Goal: Task Accomplishment & Management: Manage account settings

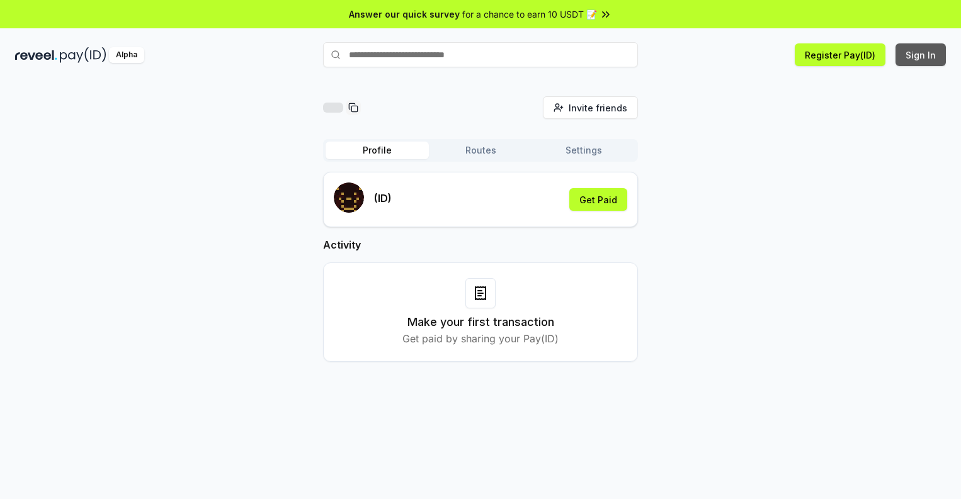
click at [921, 55] on button "Sign In" at bounding box center [921, 54] width 50 height 23
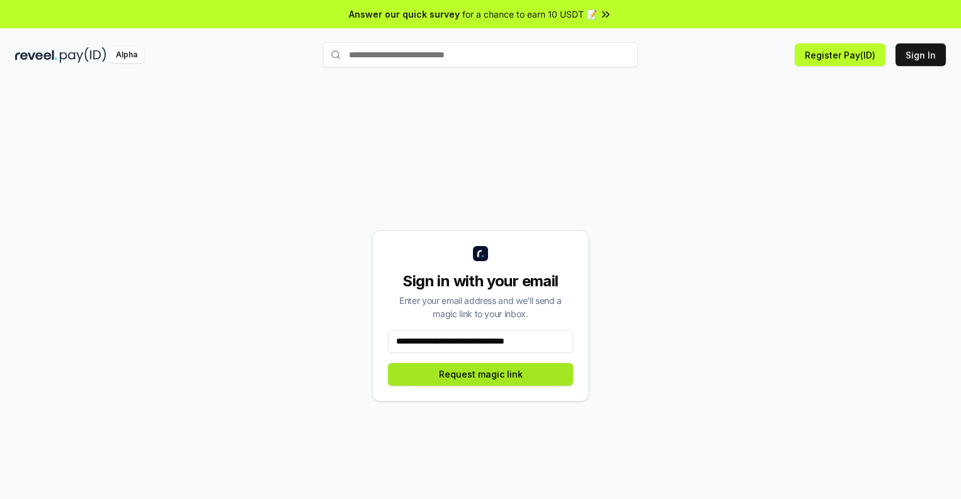
type input "**********"
click at [481, 374] on button "Request magic link" at bounding box center [480, 374] width 185 height 23
